Goal: Information Seeking & Learning: Learn about a topic

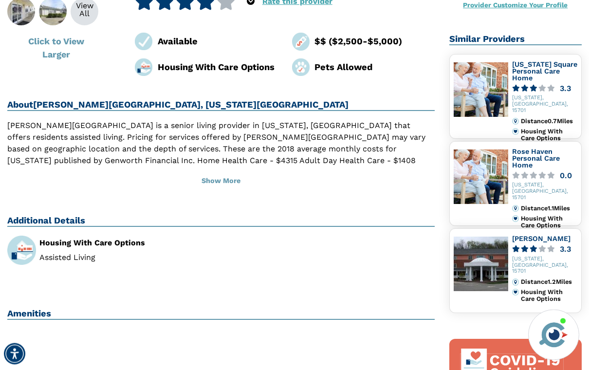
scroll to position [209, 0]
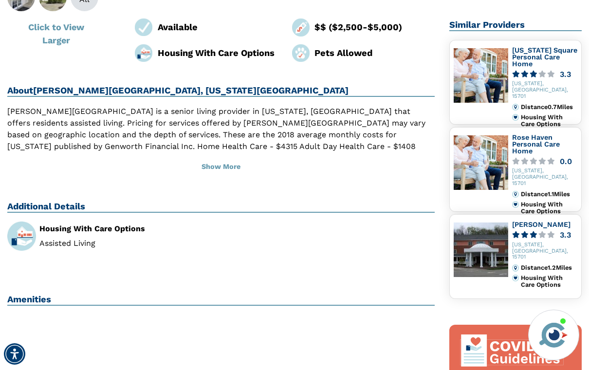
click at [213, 156] on button "Show More" at bounding box center [220, 166] width 427 height 21
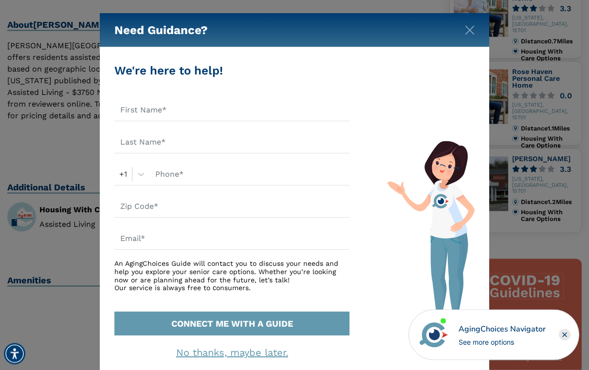
scroll to position [276, 0]
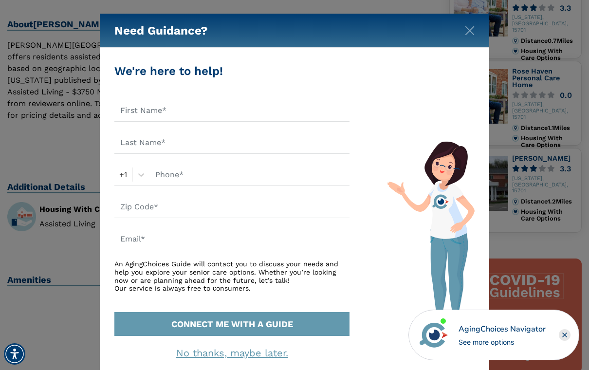
click at [469, 34] on img "Close" at bounding box center [470, 31] width 10 height 10
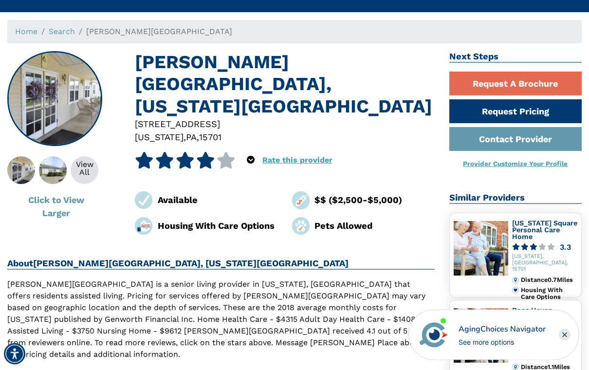
scroll to position [0, 0]
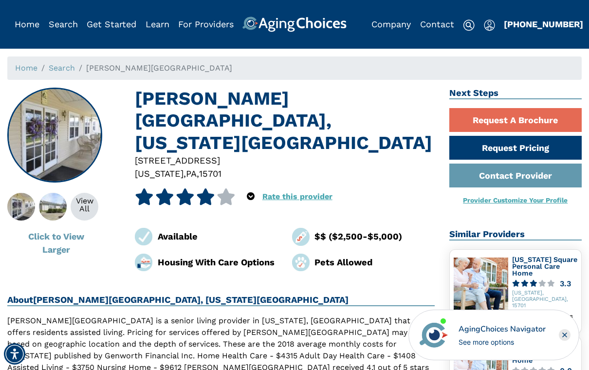
click at [80, 199] on div "View All" at bounding box center [85, 205] width 28 height 16
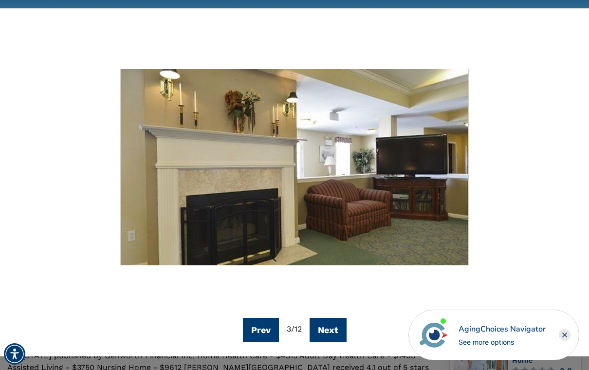
scroll to position [38, 0]
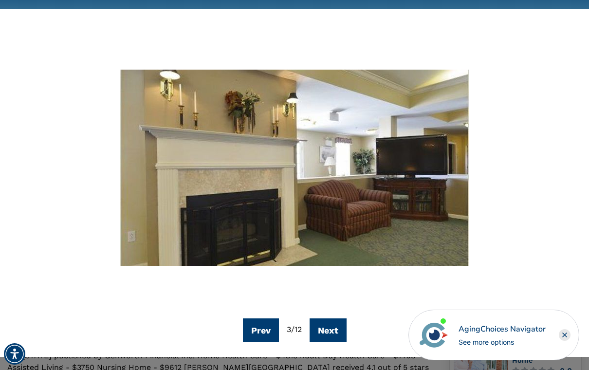
click at [342, 332] on button "Next" at bounding box center [328, 330] width 37 height 24
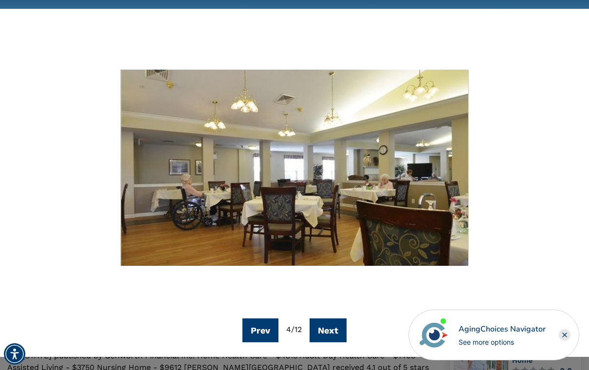
click at [336, 332] on button "Next" at bounding box center [328, 330] width 37 height 24
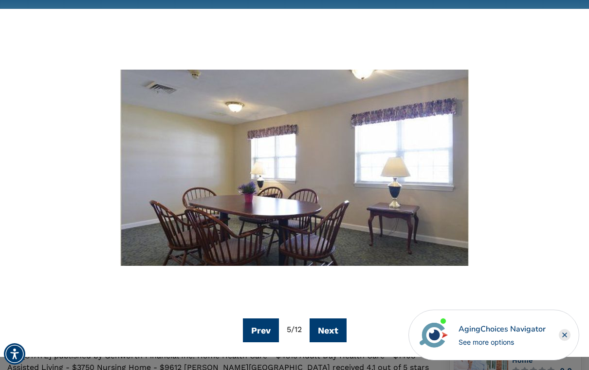
click at [249, 327] on button "Prev" at bounding box center [261, 330] width 36 height 24
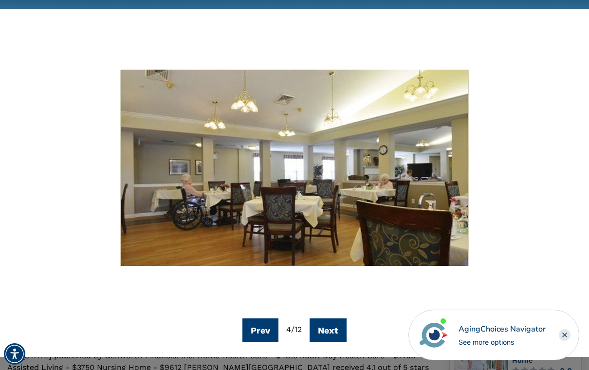
click at [335, 330] on button "Next" at bounding box center [328, 330] width 37 height 24
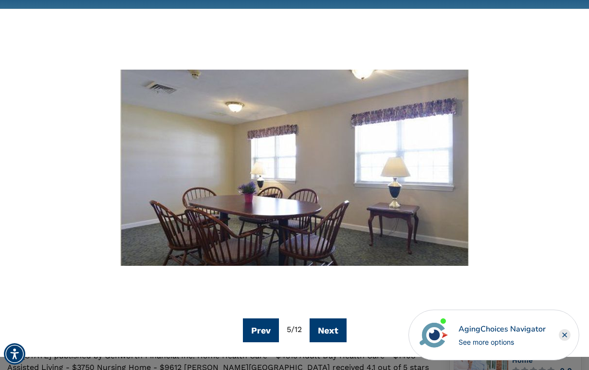
click at [336, 333] on button "Next" at bounding box center [328, 330] width 37 height 24
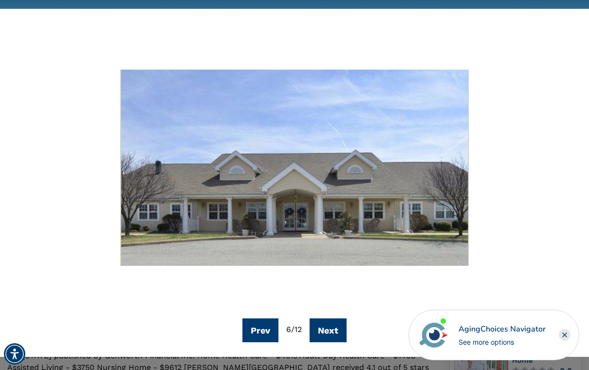
click at [336, 332] on button "Next" at bounding box center [328, 330] width 37 height 24
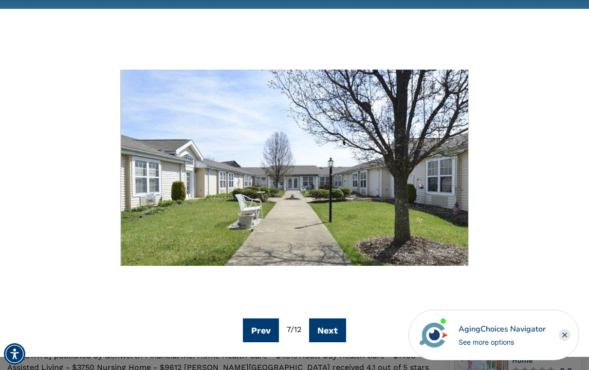
click at [338, 330] on button "Next" at bounding box center [327, 330] width 37 height 24
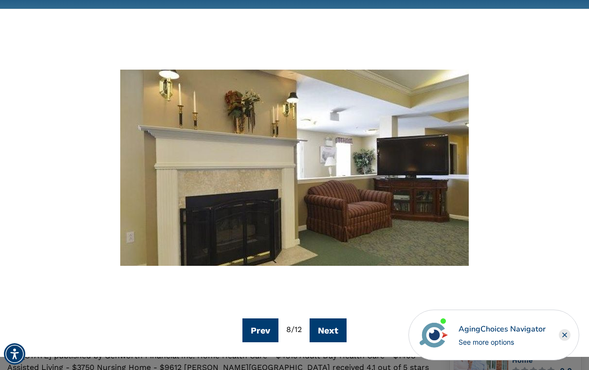
click at [337, 328] on button "Next" at bounding box center [328, 330] width 37 height 24
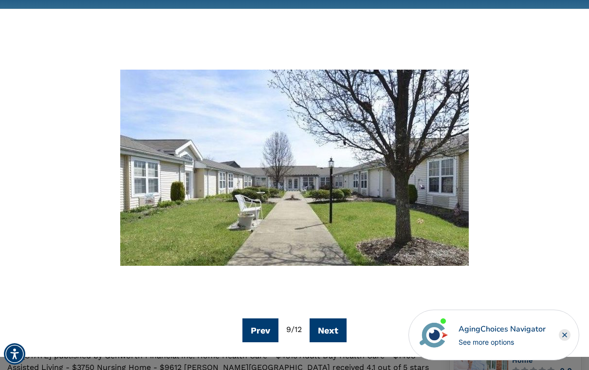
click at [335, 331] on button "Next" at bounding box center [328, 330] width 37 height 24
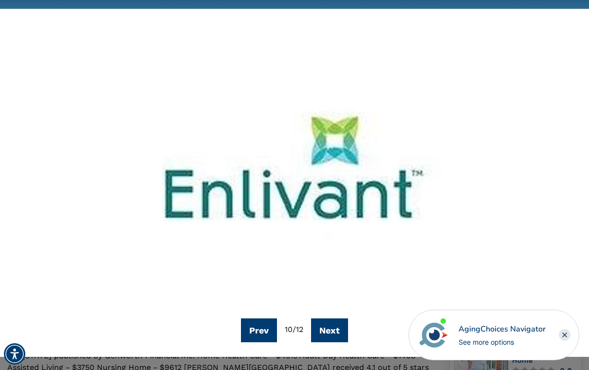
click at [335, 331] on button "Next" at bounding box center [329, 330] width 37 height 24
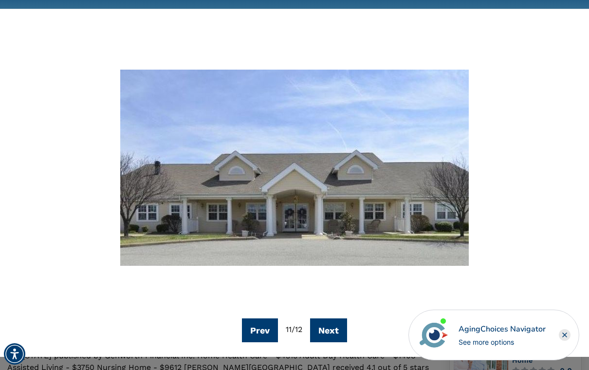
click at [336, 331] on button "Next" at bounding box center [328, 330] width 37 height 24
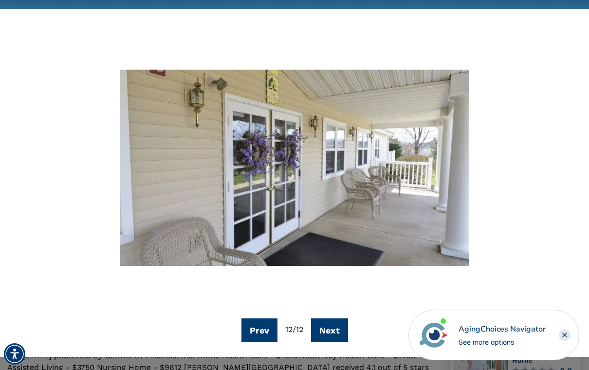
click at [336, 330] on button "Next" at bounding box center [329, 330] width 37 height 24
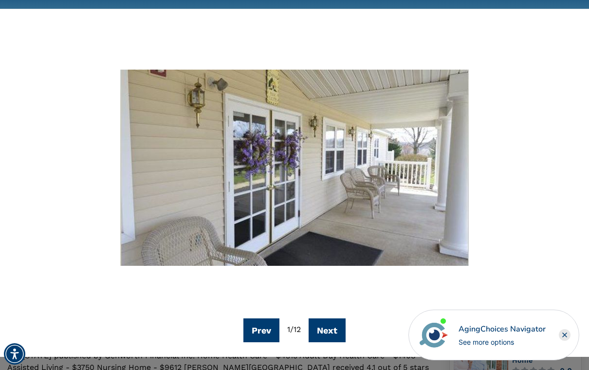
click at [337, 330] on button "Next" at bounding box center [327, 330] width 37 height 24
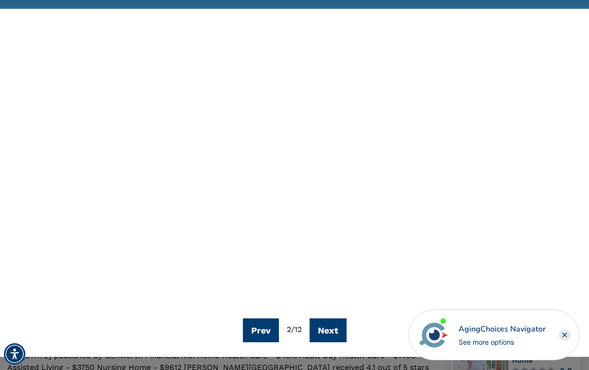
click at [337, 330] on button "Next" at bounding box center [328, 330] width 37 height 24
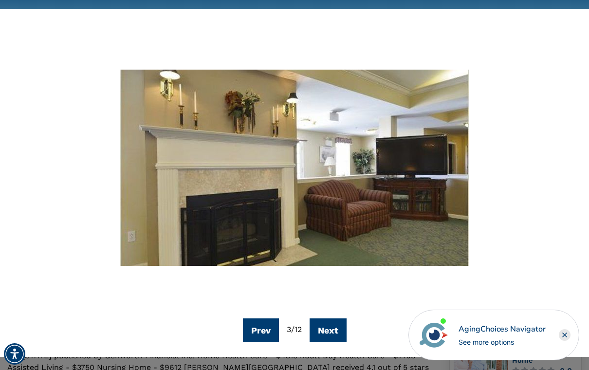
click at [336, 330] on button "Next" at bounding box center [328, 330] width 37 height 24
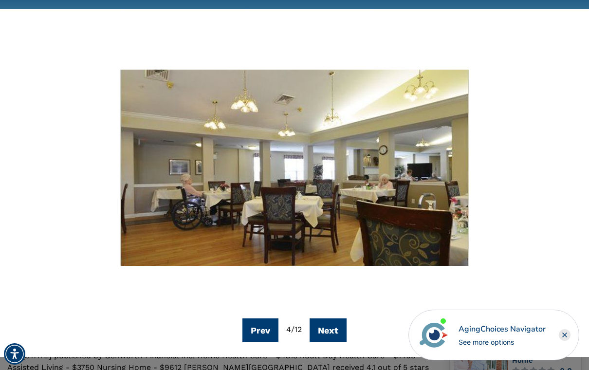
click at [336, 330] on button "Next" at bounding box center [328, 330] width 37 height 24
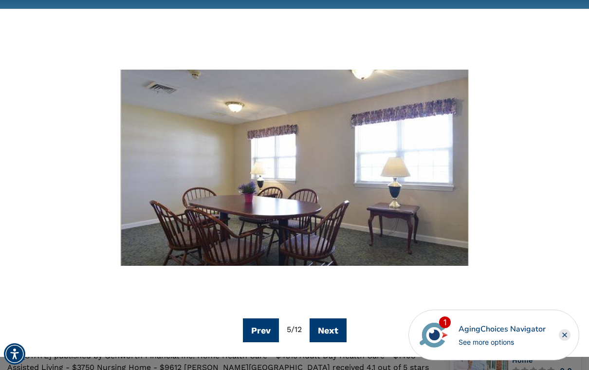
scroll to position [0, 0]
